Goal: Transaction & Acquisition: Purchase product/service

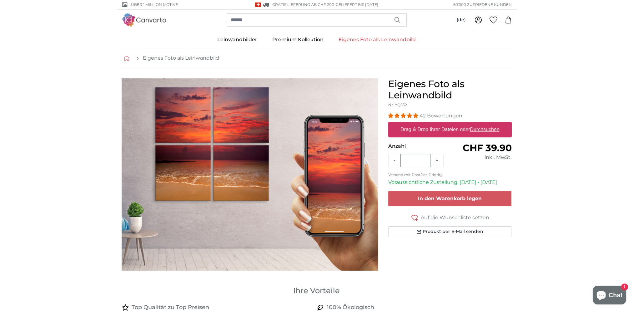
click at [125, 60] on icon "breadcrumbs" at bounding box center [126, 58] width 5 height 5
click at [209, 142] on img "1 of 1" at bounding box center [250, 174] width 256 height 192
click at [231, 145] on img "1 of 1" at bounding box center [250, 174] width 256 height 192
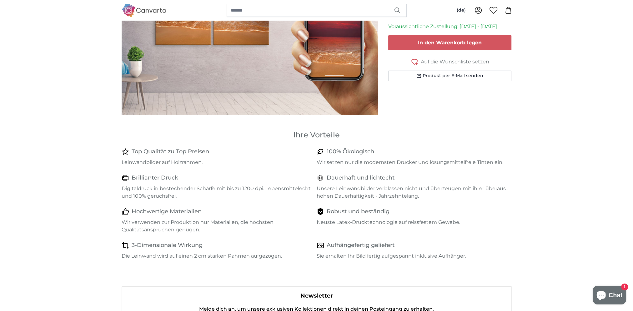
scroll to position [156, 0]
click at [172, 152] on h4 "Top Qualität zu Top Preisen" at bounding box center [170, 151] width 77 height 9
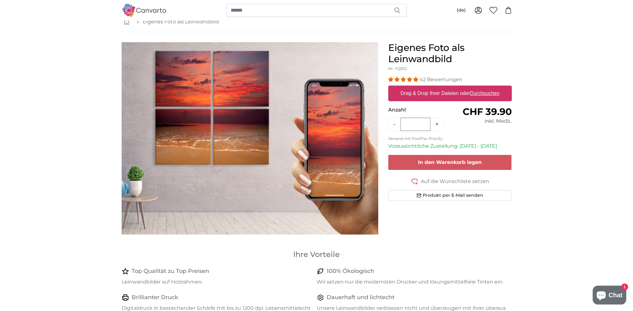
scroll to position [0, 0]
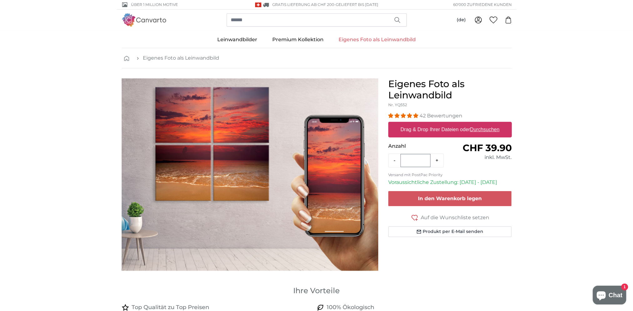
click at [453, 127] on label "Drag & Drop Ihrer Dateien oder Durchsuchen" at bounding box center [450, 129] width 104 height 12
click at [453, 124] on input "Drag & Drop Ihrer Dateien oder Durchsuchen" at bounding box center [449, 123] width 123 height 2
